Goal: Task Accomplishment & Management: Manage account settings

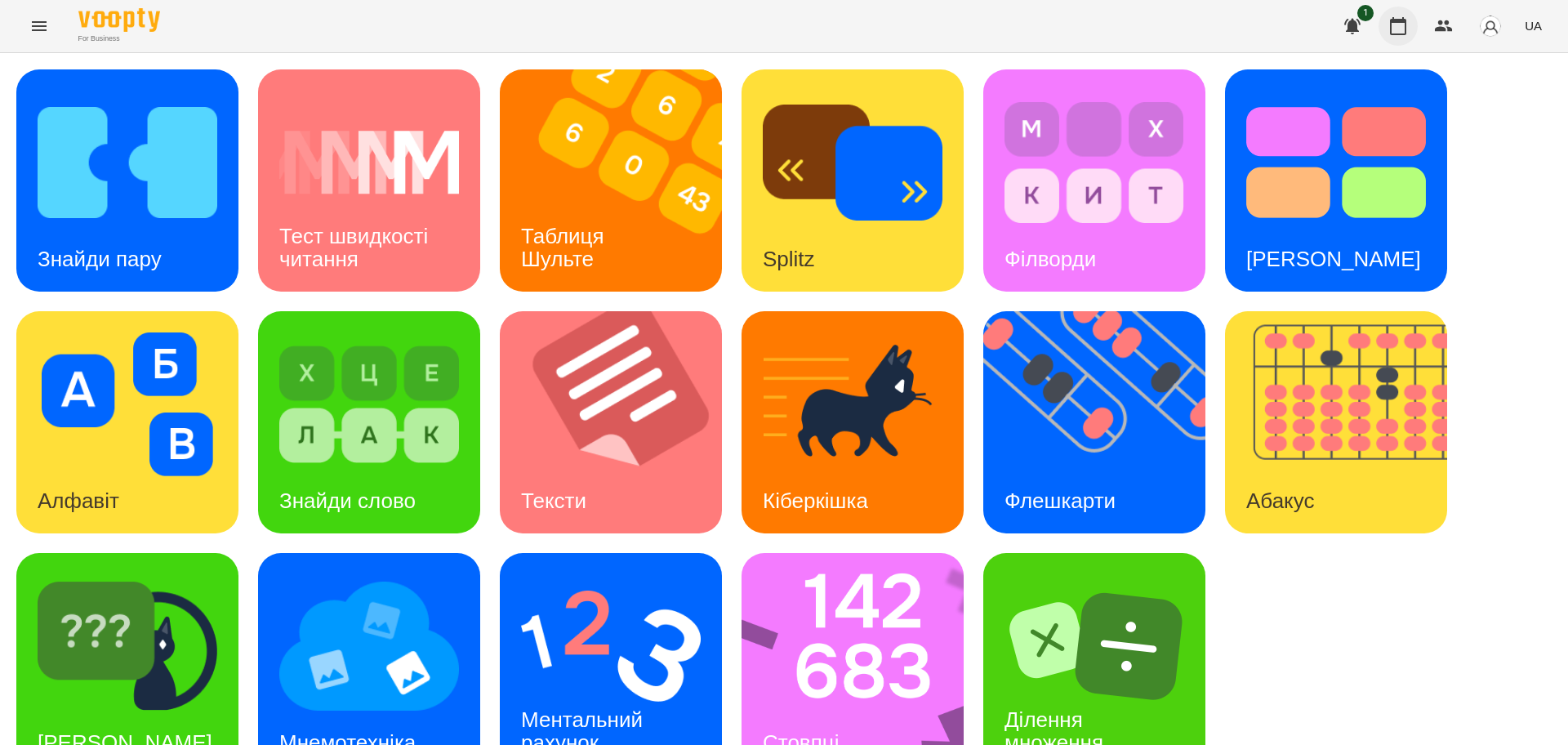
click at [1397, 24] on icon "button" at bounding box center [1398, 25] width 20 height 20
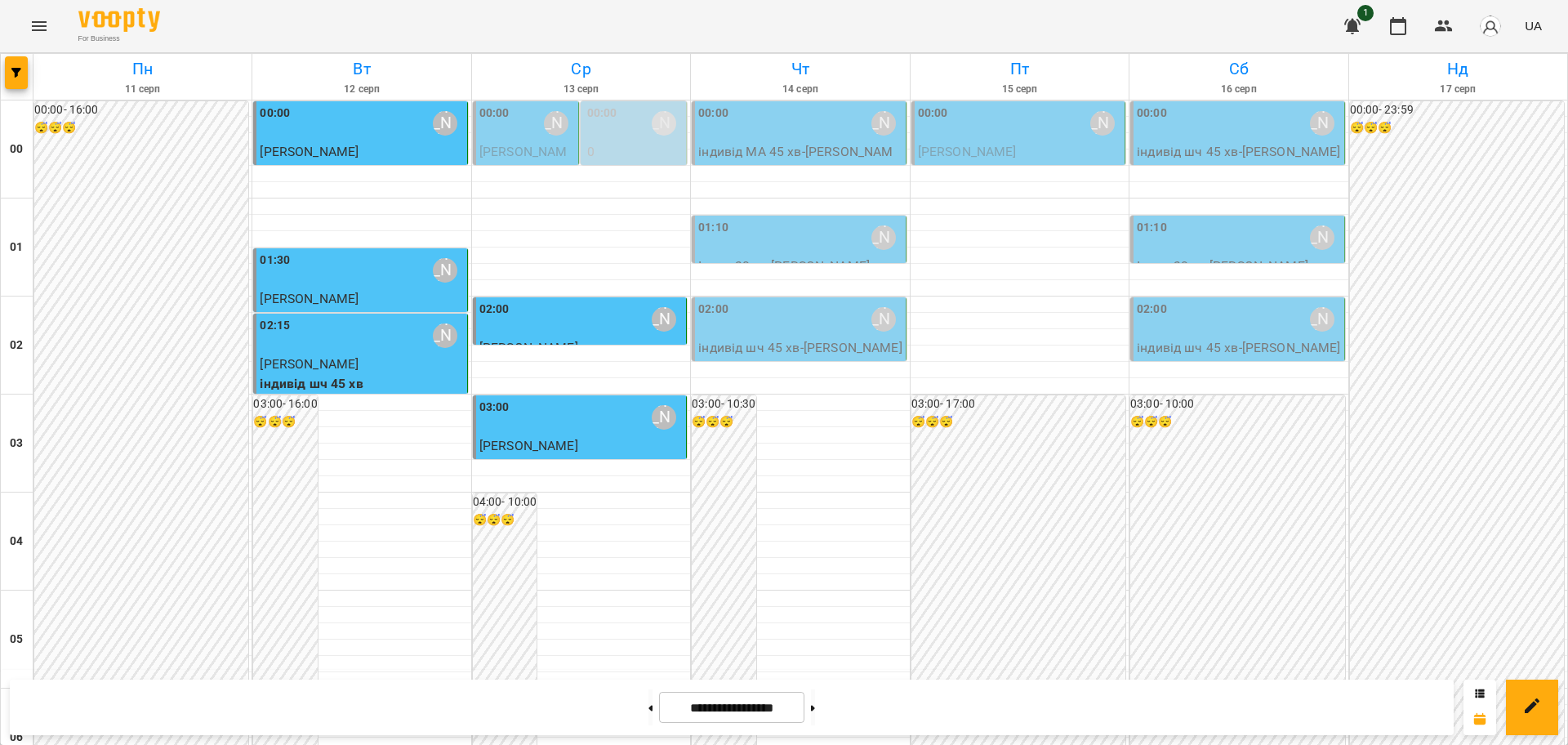
scroll to position [1225, 0]
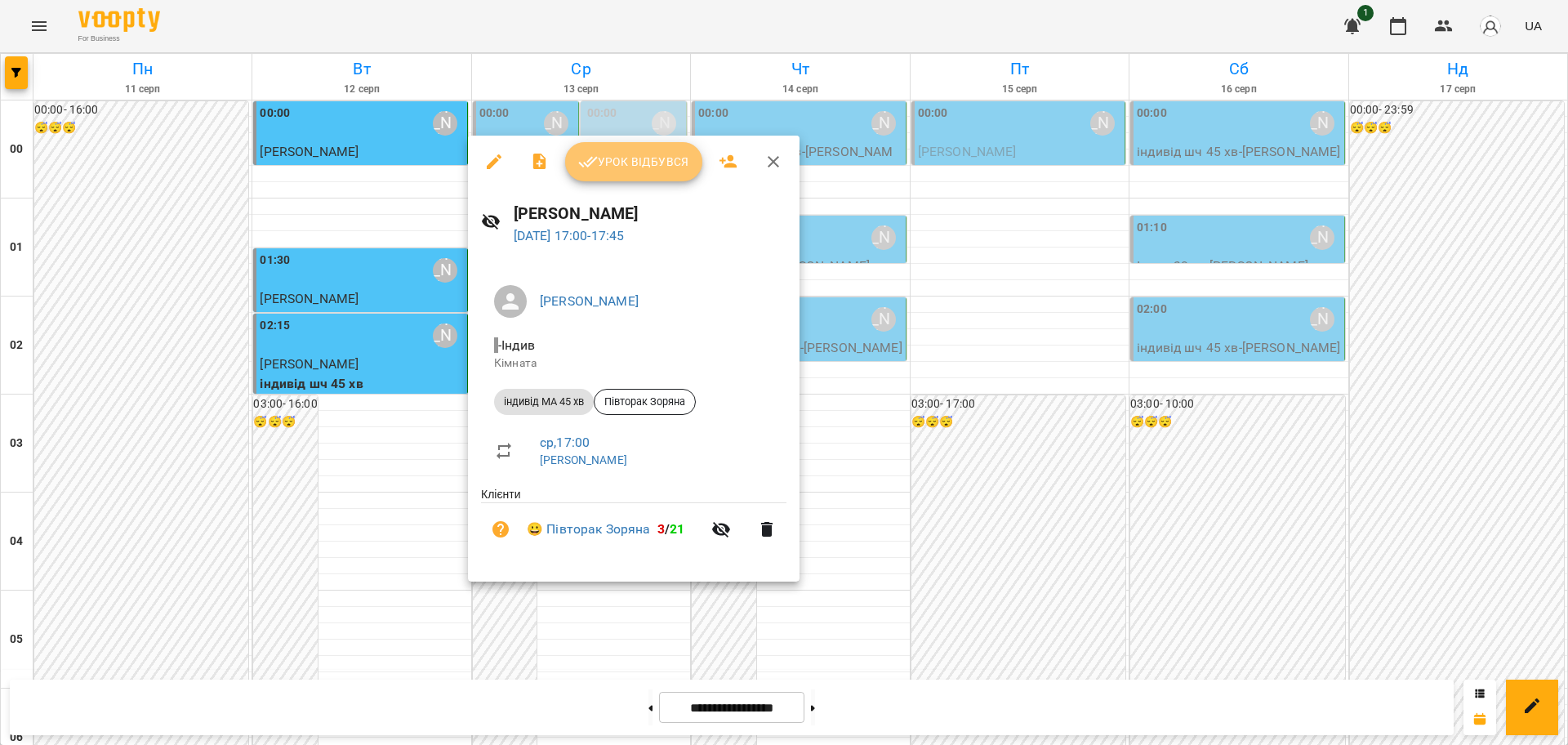
click at [660, 164] on span "Урок відбувся" at bounding box center [633, 161] width 111 height 20
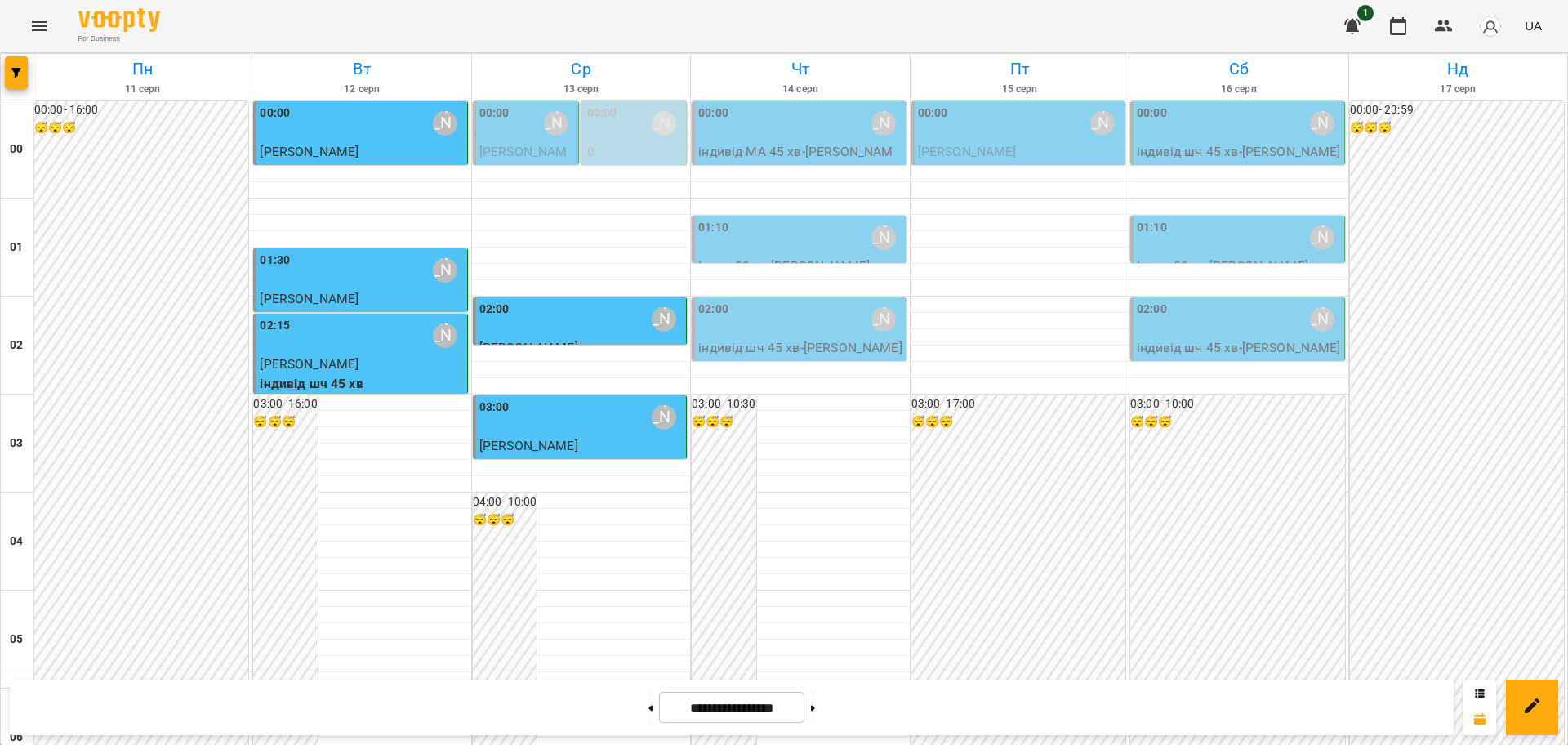
scroll to position [1782, 0]
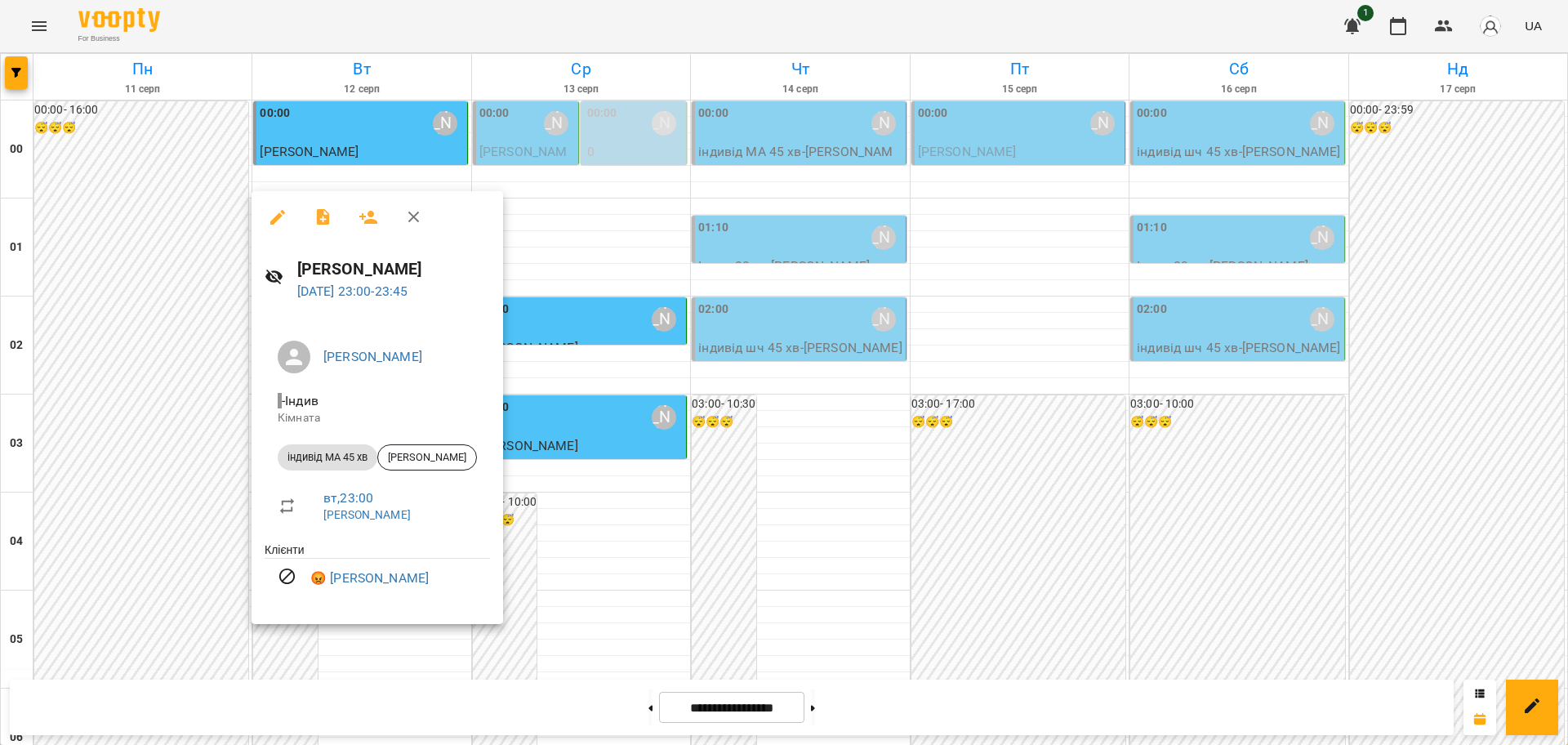
click at [408, 217] on icon "button" at bounding box center [414, 217] width 20 height 20
